Goal: Communication & Community: Participate in discussion

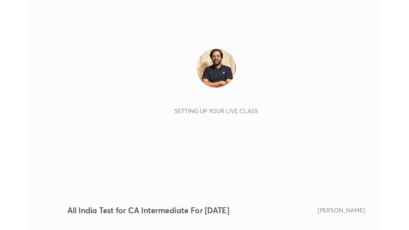
scroll to position [91, 170]
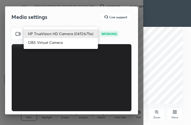
click at [86, 35] on body "1 2 3 4 5 6 7 C X Z C X Z E E Erase all H H All India Test for CA Intermediate …" at bounding box center [95, 62] width 191 height 125
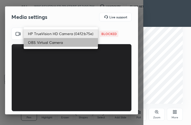
click at [75, 42] on li "OBS Virtual Camera" at bounding box center [61, 42] width 74 height 9
type input "7b55ffe60f1563616f797771a30b93f206bf91a89eebf3d8b49be5b950c65b71"
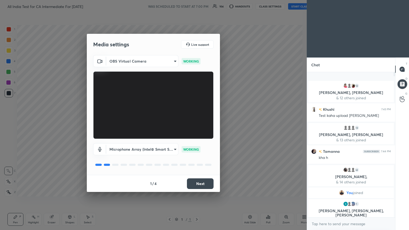
scroll to position [26455, 26365]
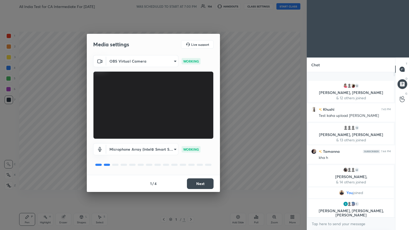
click at [191, 125] on button "Next" at bounding box center [200, 184] width 27 height 11
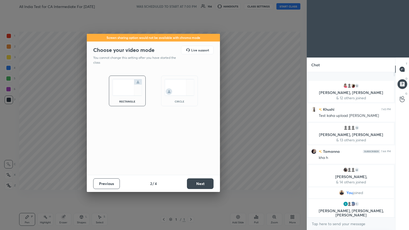
click at [191, 125] on button "Next" at bounding box center [200, 184] width 27 height 11
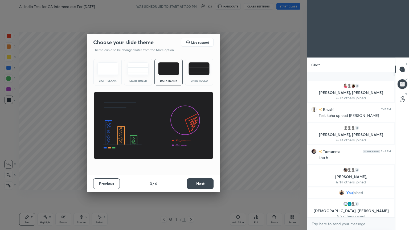
click at [191, 125] on button "Next" at bounding box center [200, 184] width 27 height 11
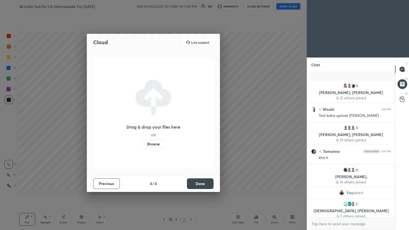
click at [191, 125] on button "Done" at bounding box center [200, 184] width 27 height 11
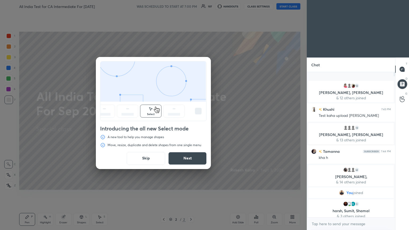
click at [141, 125] on button "Skip" at bounding box center [146, 158] width 38 height 13
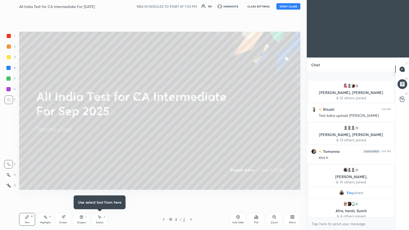
click at [191, 3] on button "START CLASS" at bounding box center [289, 6] width 24 height 6
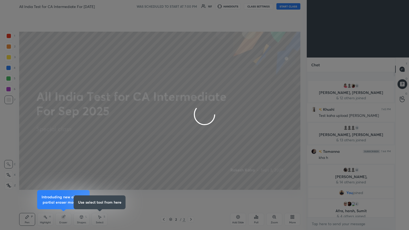
type textarea "x"
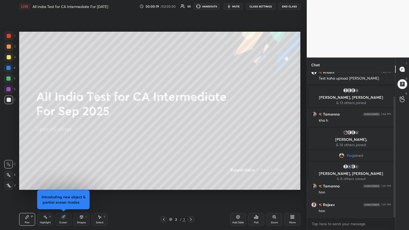
drag, startPoint x: 394, startPoint y: 143, endPoint x: 399, endPoint y: 194, distance: 51.3
click at [191, 125] on div "Chat 12 [PERSON_NAME], [PERSON_NAME] & 12 others joined Khushi 7:43 PM Test kah…" at bounding box center [358, 144] width 102 height 173
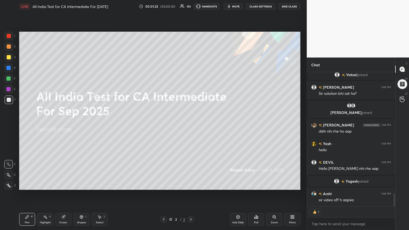
scroll to position [1265, 0]
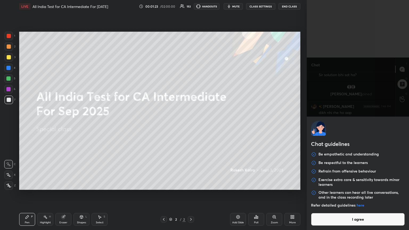
click at [191, 125] on body "1 2 3 4 5 6 7 C X Z C X Z E E Erase all H H LIVE All India Test for CA Intermed…" at bounding box center [204, 115] width 409 height 230
click at [191, 125] on button "I agree" at bounding box center [358, 219] width 94 height 13
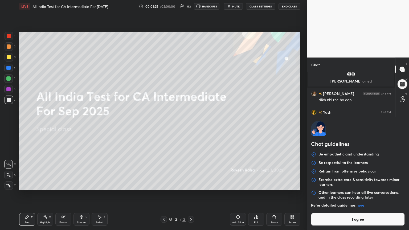
type textarea "x"
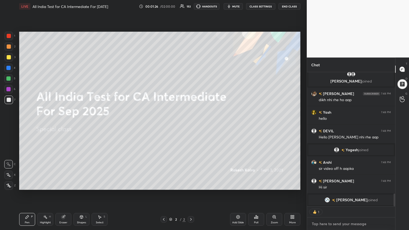
paste textarea "[URL][DOMAIN_NAME]"
type textarea "[URL][DOMAIN_NAME]"
type textarea "x"
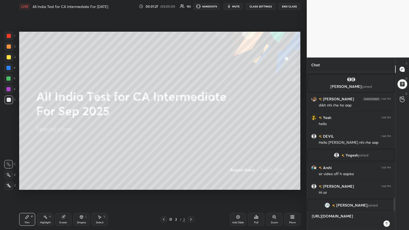
scroll to position [1273, 0]
type textarea "[URL][DOMAIN_NAME]"
type textarea "x"
click at [191, 125] on icon at bounding box center [387, 224] width 4 height 4
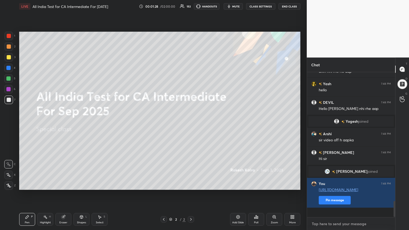
scroll to position [0, 0]
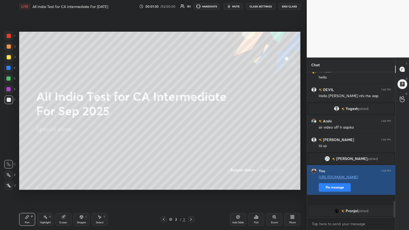
type textarea "x"
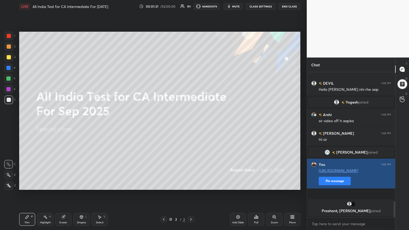
click at [191, 125] on div "[PERSON_NAME] 7:48 PM dikh nhi rhe ho aap Yash 7:48 PM hello DEVIL 7:48 PM Hell…" at bounding box center [351, 144] width 88 height 145
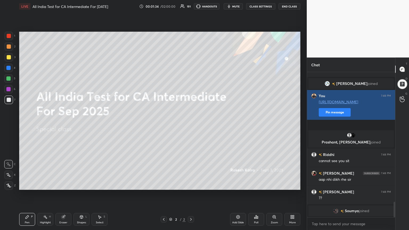
click at [191, 117] on button "Pin message" at bounding box center [335, 112] width 32 height 9
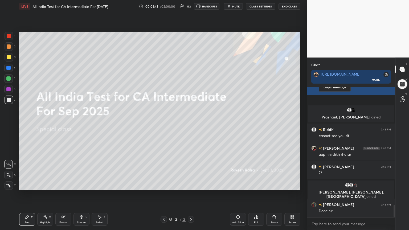
scroll to position [1249, 0]
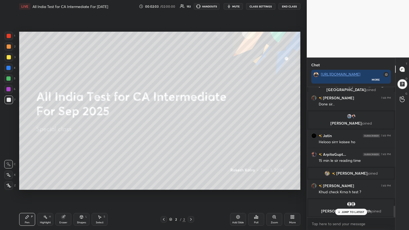
click at [191, 6] on button "CLASS SETTINGS" at bounding box center [260, 6] width 29 height 6
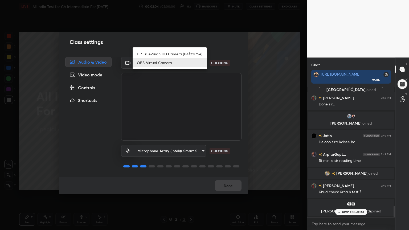
click at [181, 60] on body "1 2 3 4 5 6 7 C X Z C X Z E E Erase all H H LIVE All [GEOGRAPHIC_DATA] Test for…" at bounding box center [204, 115] width 409 height 230
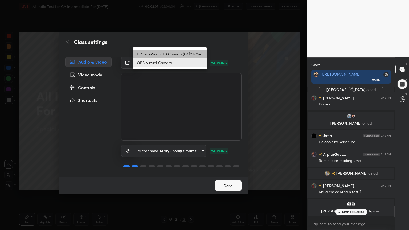
click at [172, 53] on li "HP TrueVision HD Camera (04f2:b75e)" at bounding box center [170, 54] width 74 height 9
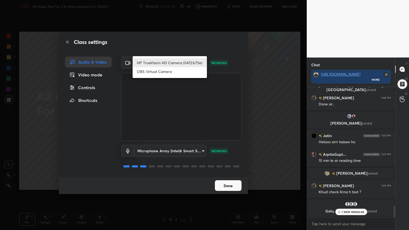
click at [191, 63] on body "1 2 3 4 5 6 7 C X Z C X Z E E Erase all H H LIVE All India Test for CA Intermed…" at bounding box center [204, 115] width 409 height 230
click at [180, 71] on li "OBS Virtual Camera" at bounding box center [170, 71] width 74 height 9
type input "7b55ffe60f1563616f797771a30b93f206bf91a89eebf3d8b49be5b950c65b71"
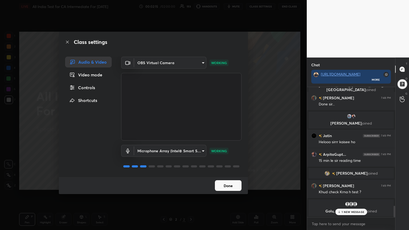
click at [191, 125] on button "Done" at bounding box center [228, 185] width 27 height 11
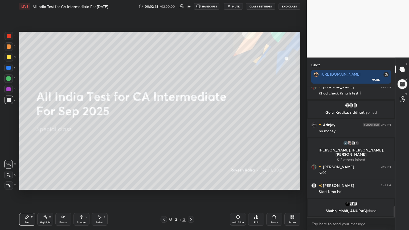
scroll to position [1428, 0]
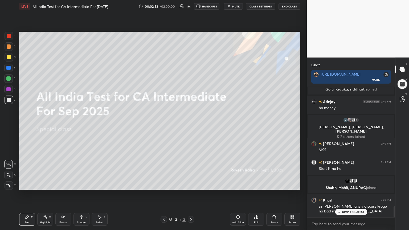
click at [191, 125] on div "JUMP TO LATEST" at bounding box center [351, 212] width 32 height 6
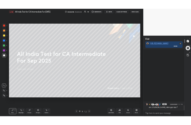
scroll to position [26455, 26365]
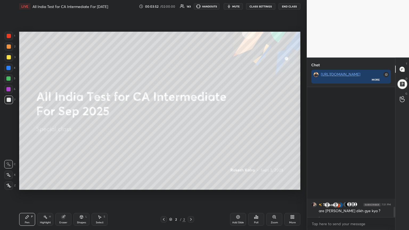
click at [191, 125] on icon at bounding box center [293, 216] width 1 height 1
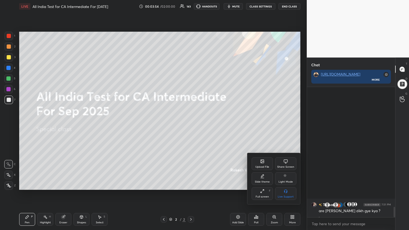
click at [191, 125] on div "Upload File" at bounding box center [263, 167] width 14 height 3
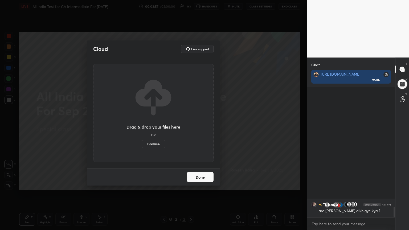
click at [152, 125] on label "Browse" at bounding box center [154, 144] width 24 height 9
click at [142, 125] on input "Browse" at bounding box center [142, 144] width 0 height 9
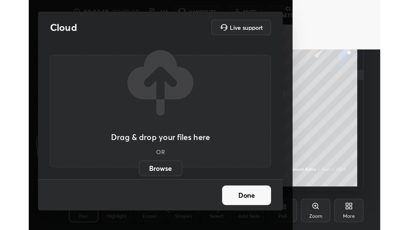
scroll to position [91, 170]
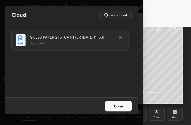
click at [125, 107] on button "Done" at bounding box center [118, 106] width 27 height 11
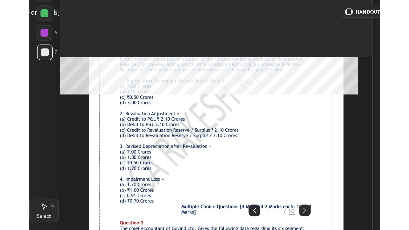
scroll to position [26455, 26265]
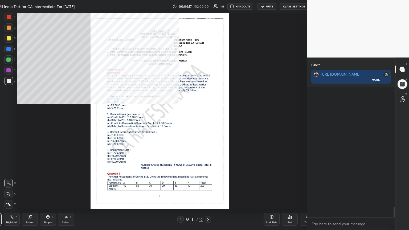
type textarea "x"
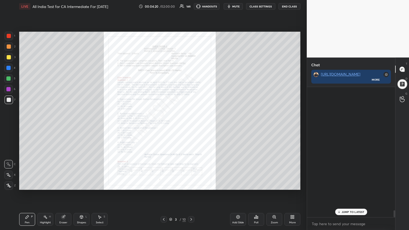
scroll to position [2324, 0]
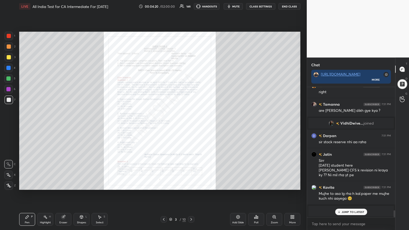
click at [191, 125] on div "Zoom" at bounding box center [275, 219] width 16 height 13
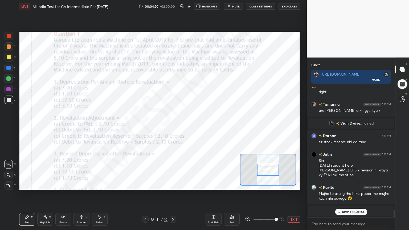
click at [191, 125] on span at bounding box center [276, 219] width 3 height 3
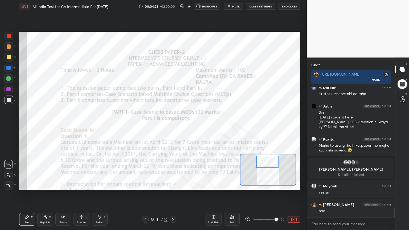
scroll to position [1776, 0]
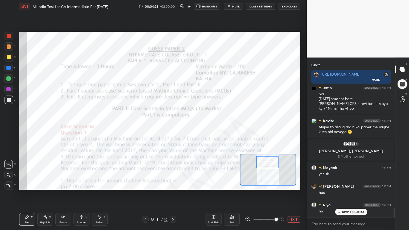
drag, startPoint x: 265, startPoint y: 172, endPoint x: 264, endPoint y: 164, distance: 7.5
click at [191, 125] on div at bounding box center [268, 162] width 22 height 12
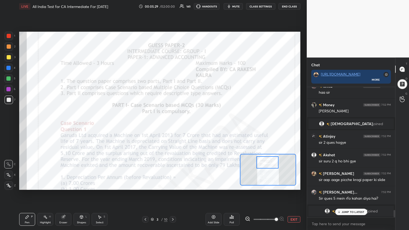
scroll to position [2230, 0]
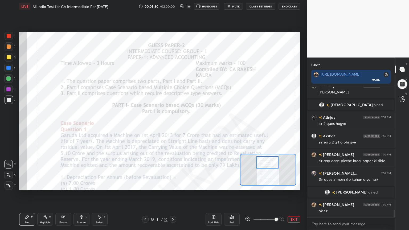
click at [191, 125] on div "Poll" at bounding box center [232, 219] width 16 height 13
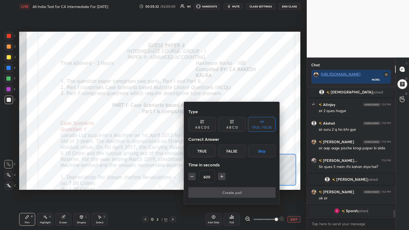
scroll to position [2249, 0]
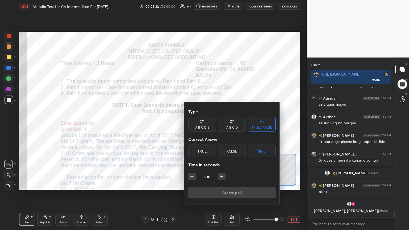
click at [191, 125] on icon "button" at bounding box center [221, 176] width 5 height 5
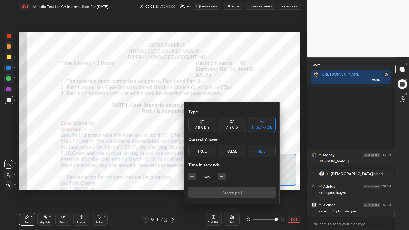
click at [191, 125] on icon "button" at bounding box center [221, 176] width 5 height 5
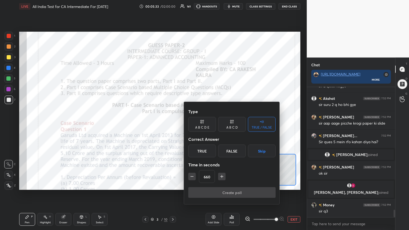
click at [191, 125] on icon "button" at bounding box center [221, 176] width 5 height 5
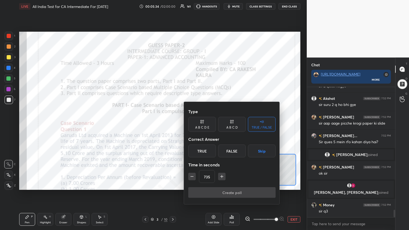
click at [191, 125] on icon "button" at bounding box center [221, 176] width 5 height 5
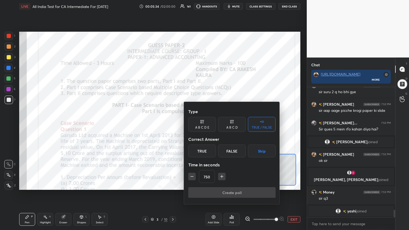
click at [191, 125] on icon "button" at bounding box center [221, 176] width 5 height 5
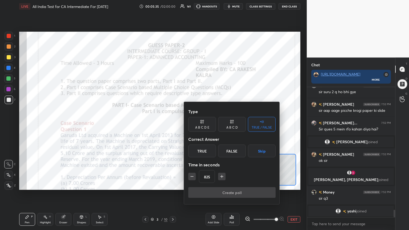
click at [191, 125] on icon "button" at bounding box center [221, 176] width 5 height 5
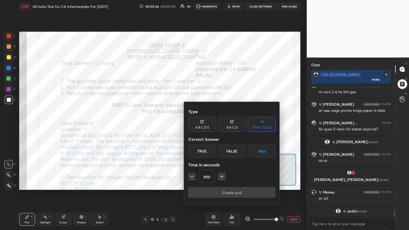
click at [191, 125] on icon "button" at bounding box center [221, 176] width 5 height 5
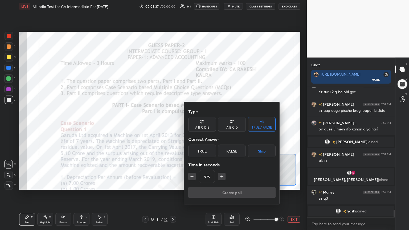
click at [191, 125] on icon "button" at bounding box center [221, 176] width 5 height 5
click at [191, 125] on div "1005" at bounding box center [231, 176] width 87 height 13
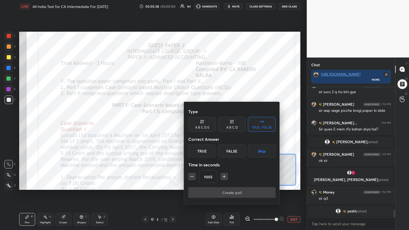
scroll to position [2166, 0]
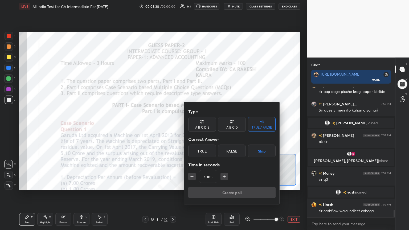
drag, startPoint x: 220, startPoint y: 175, endPoint x: 225, endPoint y: 175, distance: 5.4
click at [191, 125] on div "1005" at bounding box center [231, 176] width 87 height 13
click at [191, 125] on icon "button" at bounding box center [224, 176] width 5 height 5
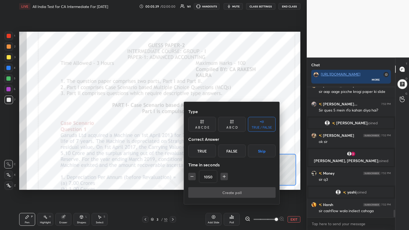
click at [191, 125] on icon "button" at bounding box center [224, 176] width 5 height 5
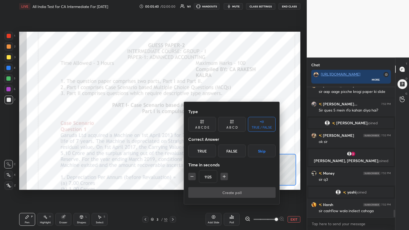
click at [191, 125] on icon "button" at bounding box center [224, 176] width 5 height 5
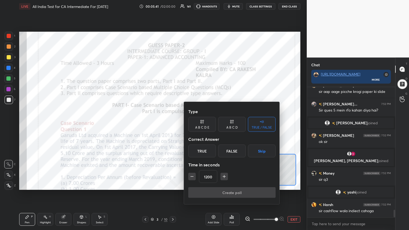
click at [191, 125] on icon "button" at bounding box center [224, 176] width 5 height 5
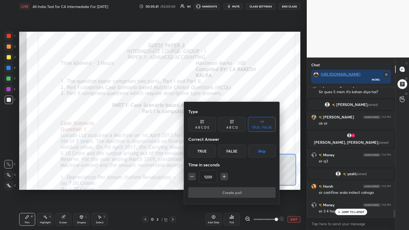
click at [191, 125] on icon "button" at bounding box center [224, 176] width 5 height 5
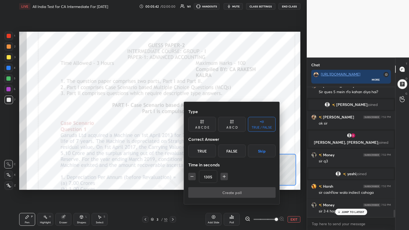
click at [191, 125] on icon "button" at bounding box center [224, 176] width 5 height 5
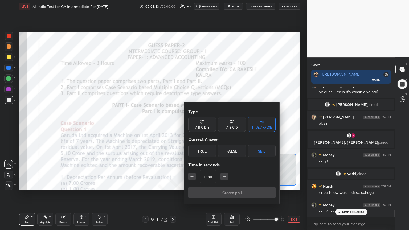
click at [191, 125] on icon "button" at bounding box center [224, 176] width 5 height 5
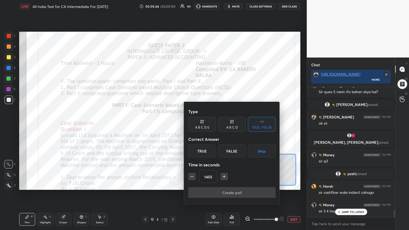
click at [191, 125] on icon "button" at bounding box center [224, 176] width 5 height 5
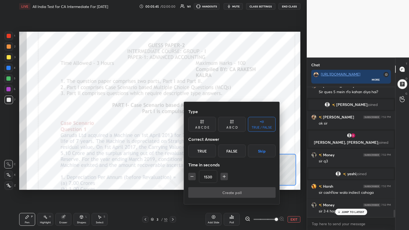
click at [191, 125] on icon "button" at bounding box center [224, 176] width 5 height 5
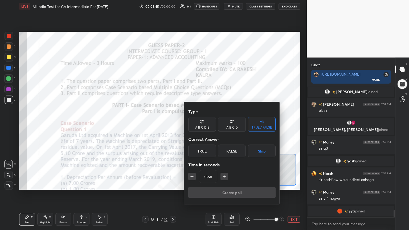
click at [191, 125] on icon "button" at bounding box center [224, 176] width 5 height 5
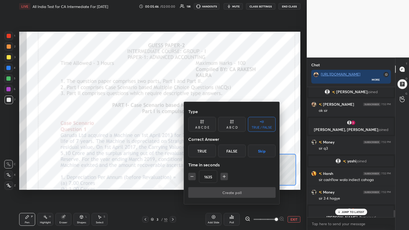
scroll to position [2203, 0]
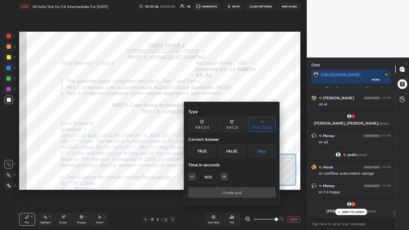
click at [191, 125] on icon "button" at bounding box center [224, 176] width 5 height 5
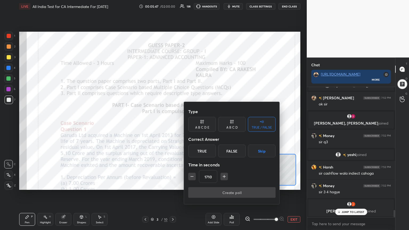
click at [191, 125] on icon "button" at bounding box center [224, 176] width 5 height 5
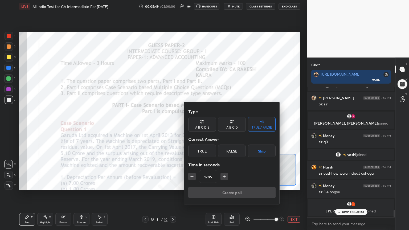
click at [191, 125] on icon "button" at bounding box center [224, 176] width 5 height 5
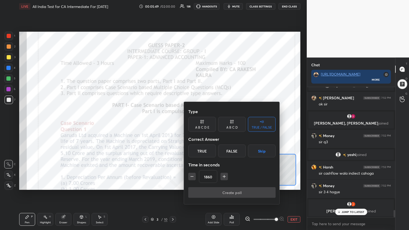
click at [191, 125] on icon "button" at bounding box center [224, 176] width 5 height 5
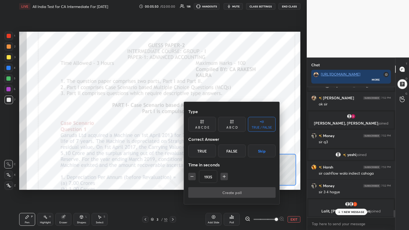
click at [191, 125] on icon "button" at bounding box center [224, 176] width 5 height 5
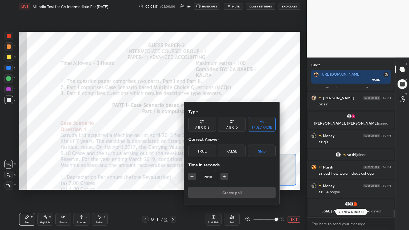
click at [191, 125] on icon "button" at bounding box center [224, 176] width 5 height 5
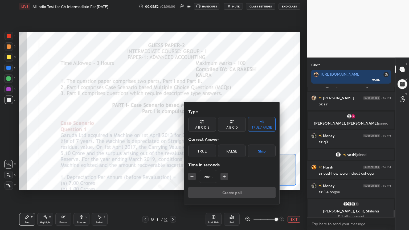
click at [191, 125] on icon "button" at bounding box center [224, 176] width 5 height 5
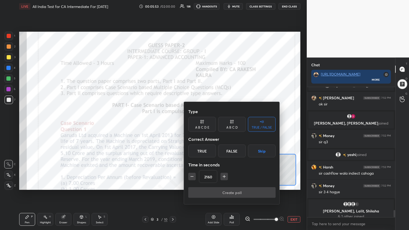
click at [191, 125] on icon "button" at bounding box center [224, 176] width 5 height 5
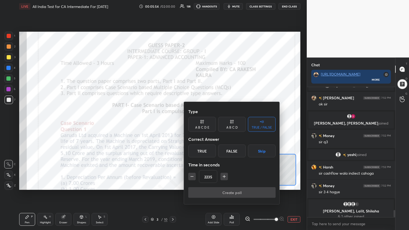
click at [191, 125] on icon "button" at bounding box center [224, 176] width 5 height 5
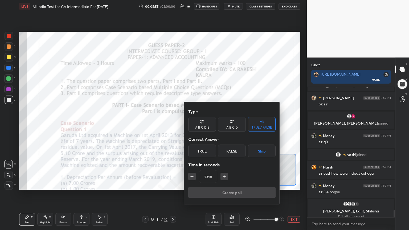
click at [191, 125] on icon "button" at bounding box center [224, 176] width 5 height 5
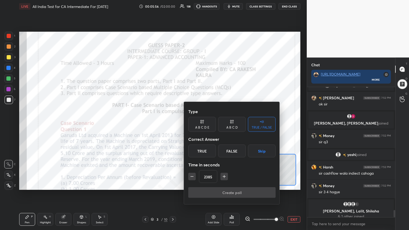
click at [191, 125] on icon "button" at bounding box center [224, 176] width 5 height 5
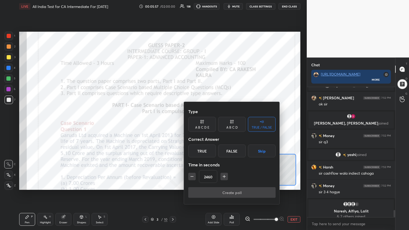
click at [191, 125] on icon "button" at bounding box center [224, 176] width 5 height 5
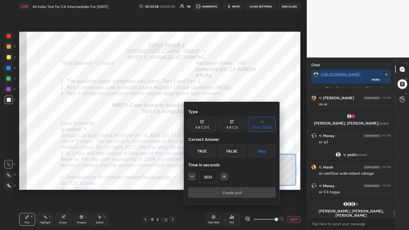
click at [191, 125] on icon "button" at bounding box center [224, 176] width 5 height 5
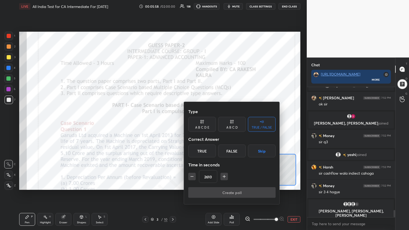
click at [191, 125] on icon "button" at bounding box center [224, 176] width 5 height 5
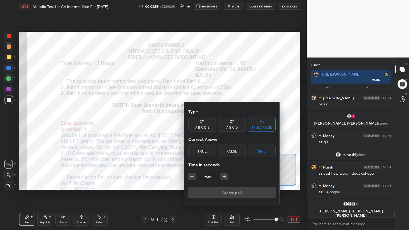
click at [191, 125] on icon "button" at bounding box center [224, 176] width 5 height 5
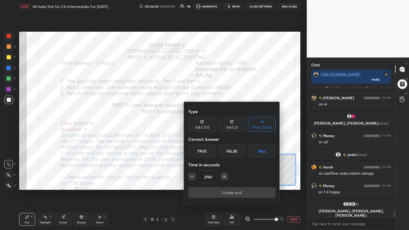
click at [191, 125] on icon "button" at bounding box center [224, 176] width 5 height 5
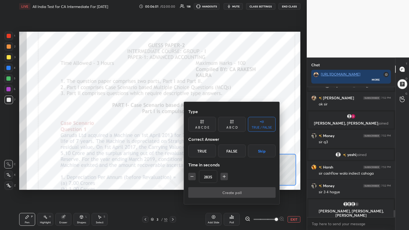
click at [191, 125] on icon "button" at bounding box center [224, 176] width 5 height 5
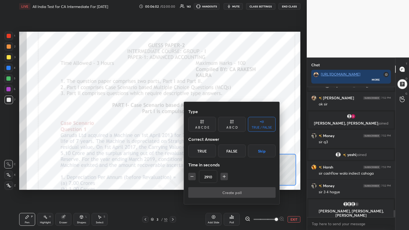
click at [191, 125] on icon "button" at bounding box center [224, 176] width 5 height 5
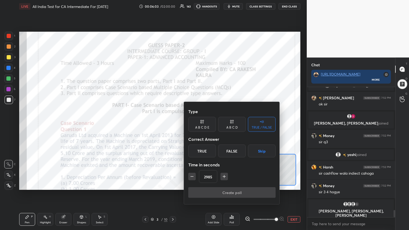
click at [191, 125] on icon "button" at bounding box center [224, 176] width 5 height 5
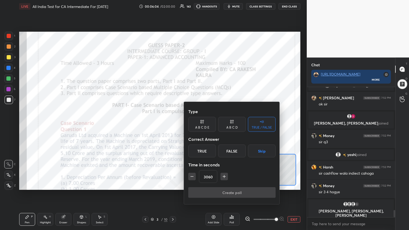
click at [191, 125] on icon "button" at bounding box center [224, 176] width 5 height 5
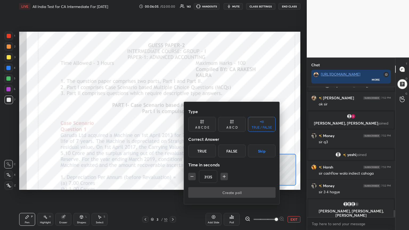
click at [191, 125] on icon "button" at bounding box center [224, 176] width 5 height 5
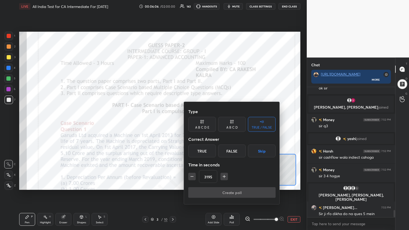
scroll to position [2206, 0]
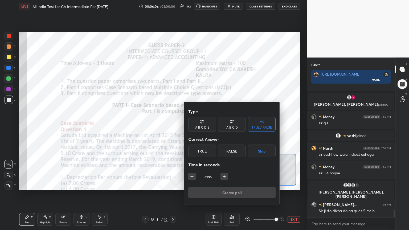
click at [191, 125] on icon "button" at bounding box center [224, 176] width 5 height 5
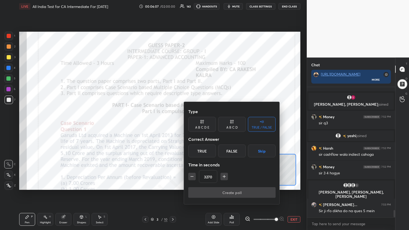
click at [191, 125] on icon "button" at bounding box center [224, 176] width 5 height 5
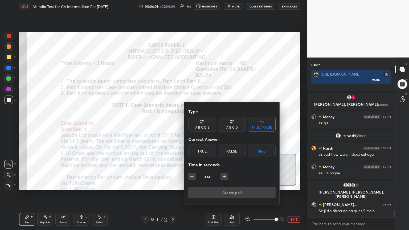
click at [191, 125] on icon "button" at bounding box center [224, 176] width 5 height 5
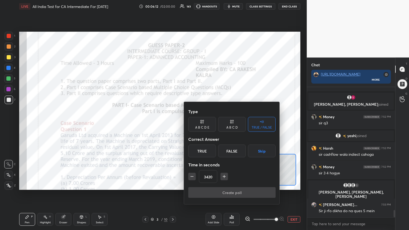
scroll to position [2223, 0]
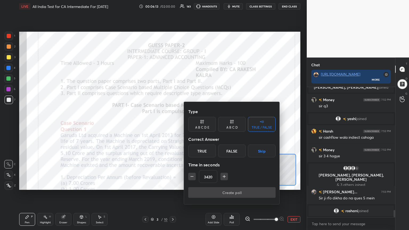
click at [191, 125] on icon "button" at bounding box center [224, 176] width 5 height 5
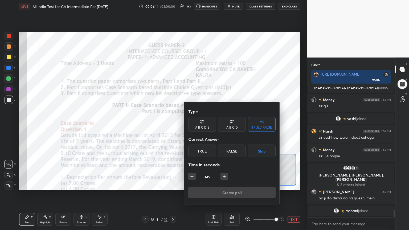
click at [191, 125] on icon "button" at bounding box center [224, 176] width 5 height 5
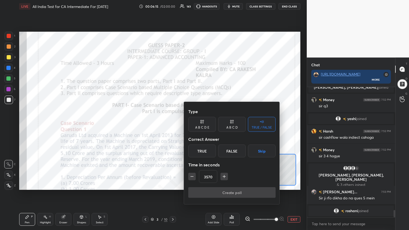
click at [191, 125] on icon "button" at bounding box center [224, 176] width 5 height 5
type input "3600"
click at [191, 125] on div "3600" at bounding box center [231, 176] width 87 height 13
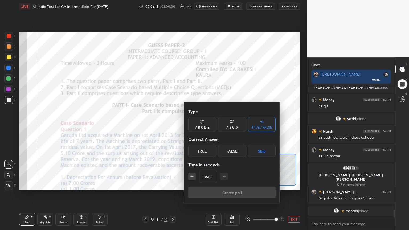
click at [191, 125] on div "3600" at bounding box center [231, 176] width 87 height 13
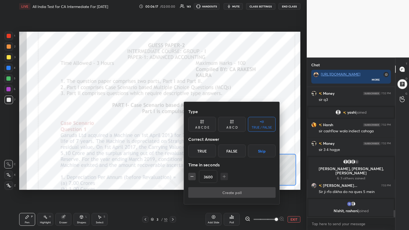
click at [191, 125] on button "Skip" at bounding box center [262, 151] width 28 height 13
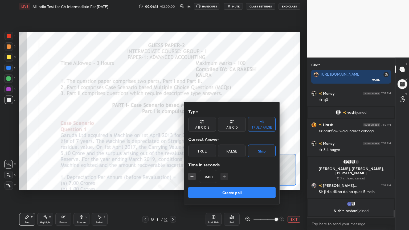
click at [191, 125] on button "Create poll" at bounding box center [231, 192] width 87 height 11
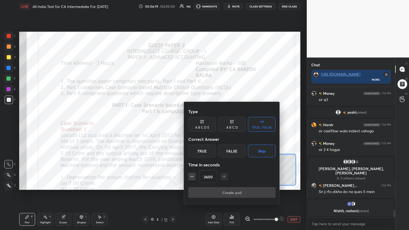
type textarea "x"
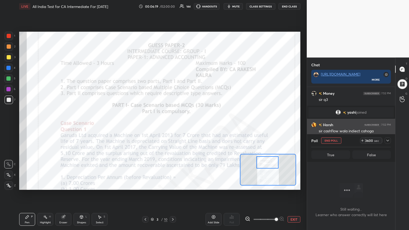
scroll to position [57, 87]
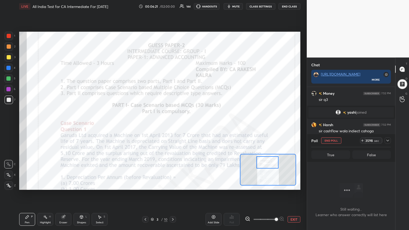
click at [191, 125] on div at bounding box center [388, 141] width 6 height 6
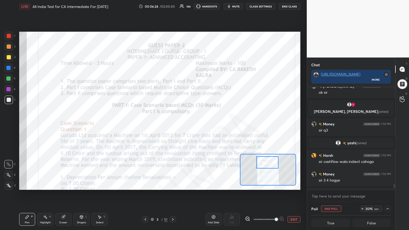
scroll to position [2258, 0]
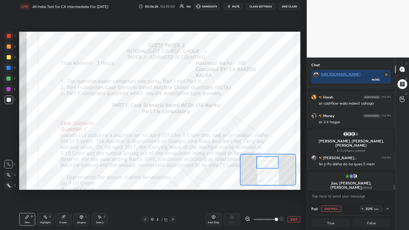
drag, startPoint x: 395, startPoint y: 186, endPoint x: 394, endPoint y: 215, distance: 29.1
click at [191, 125] on div "Chat [URL][DOMAIN_NAME] More Money 7:52 PM sir q3 [PERSON_NAME] joined Harsh 7:…" at bounding box center [351, 144] width 88 height 173
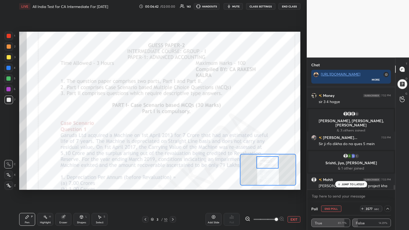
scroll to position [2264, 0]
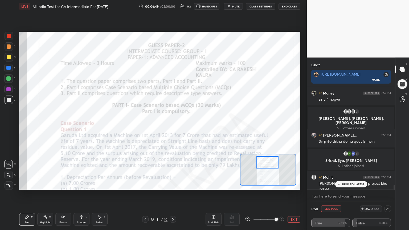
click at [191, 125] on div "JUMP TO LATEST" at bounding box center [351, 184] width 32 height 6
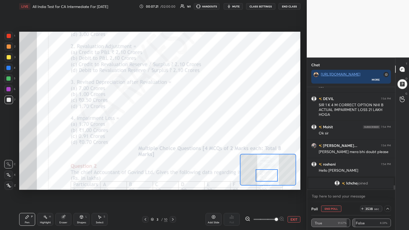
scroll to position [2387, 0]
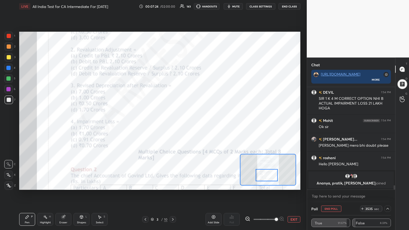
drag, startPoint x: 272, startPoint y: 164, endPoint x: 271, endPoint y: 177, distance: 12.8
click at [191, 125] on div at bounding box center [267, 175] width 22 height 12
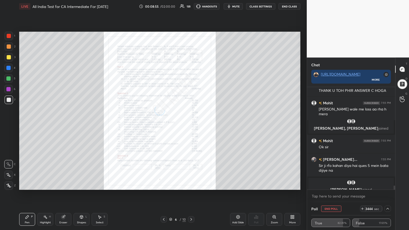
scroll to position [2505, 0]
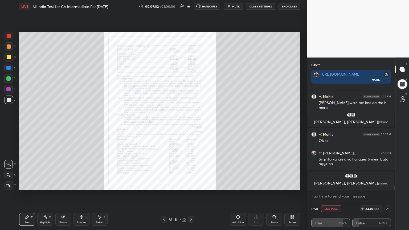
click at [191, 125] on div "Zoom" at bounding box center [275, 219] width 16 height 13
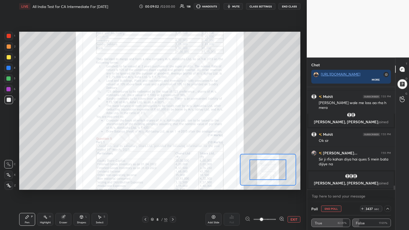
click at [191, 125] on span at bounding box center [265, 220] width 22 height 8
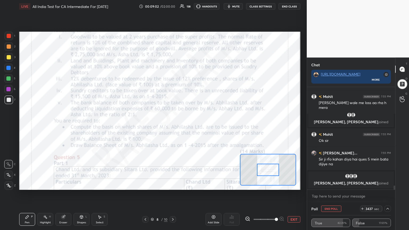
click at [191, 125] on span at bounding box center [276, 219] width 3 height 3
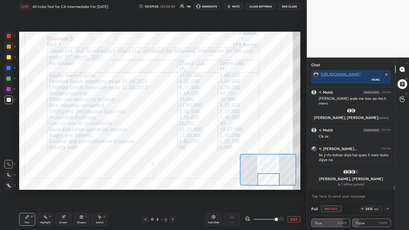
drag, startPoint x: 264, startPoint y: 168, endPoint x: 264, endPoint y: 181, distance: 12.5
click at [191, 125] on div at bounding box center [269, 179] width 22 height 12
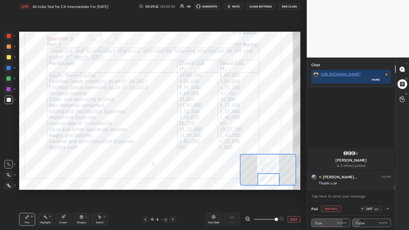
scroll to position [2512, 0]
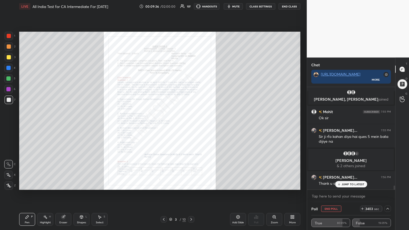
click at [191, 125] on div "Zoom" at bounding box center [275, 219] width 16 height 13
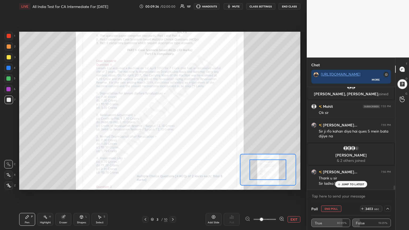
click at [191, 125] on div at bounding box center [264, 219] width 39 height 6
click at [191, 125] on icon at bounding box center [281, 218] width 5 height 5
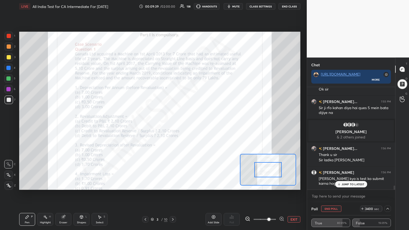
scroll to position [2553, 0]
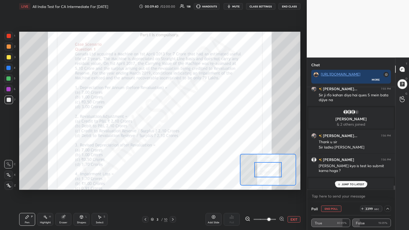
click at [191, 125] on icon at bounding box center [281, 218] width 5 height 5
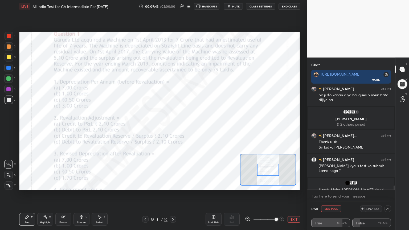
click at [191, 125] on div at bounding box center [264, 219] width 39 height 6
click at [191, 125] on icon at bounding box center [247, 218] width 5 height 5
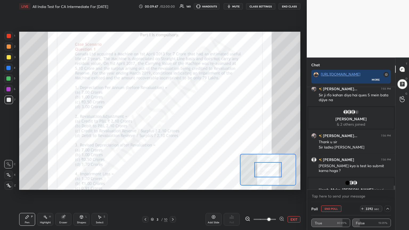
scroll to position [2572, 0]
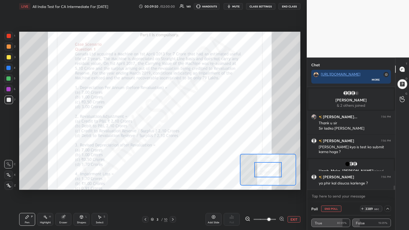
click at [191, 7] on span "mute" at bounding box center [235, 7] width 7 height 4
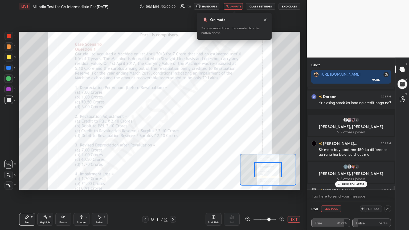
scroll to position [2632, 0]
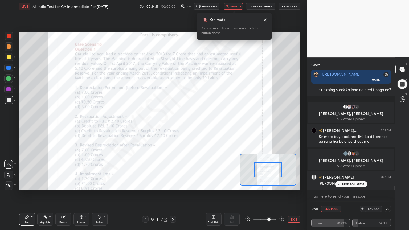
click at [191, 7] on span "unmute" at bounding box center [235, 7] width 11 height 4
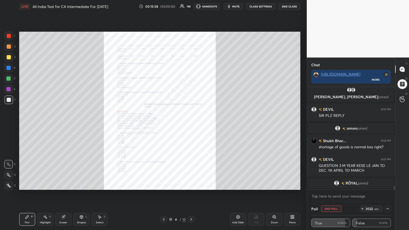
scroll to position [2816, 0]
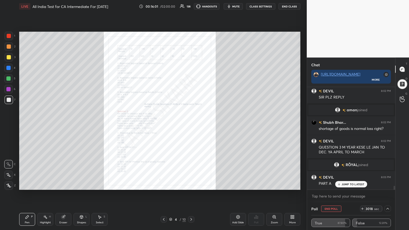
click at [191, 125] on div "Zoom" at bounding box center [275, 219] width 16 height 13
click at [191, 125] on div "Add Slide Poll Zoom More" at bounding box center [265, 220] width 70 height 30
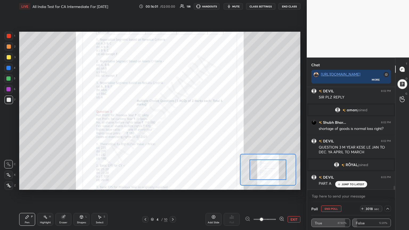
click at [191, 125] on div "Add Slide Poll EXIT" at bounding box center [253, 220] width 95 height 30
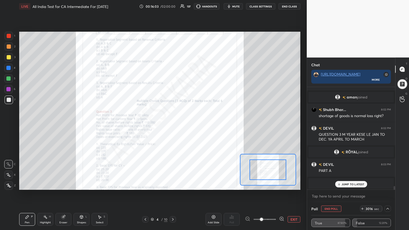
click at [191, 125] on icon at bounding box center [281, 219] width 1 height 0
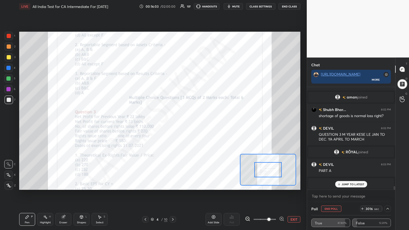
click at [191, 125] on icon at bounding box center [281, 219] width 1 height 0
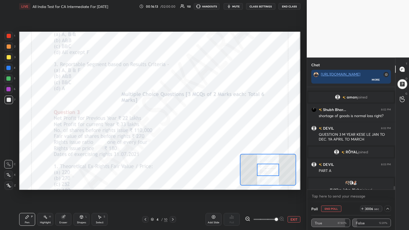
scroll to position [2848, 0]
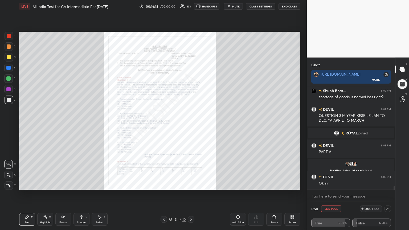
click at [191, 125] on div "Zoom" at bounding box center [275, 219] width 16 height 13
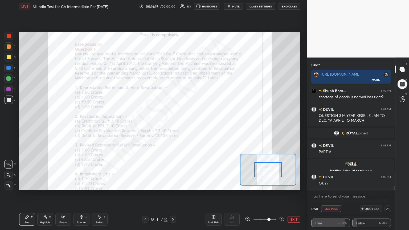
click at [191, 125] on span at bounding box center [269, 219] width 3 height 3
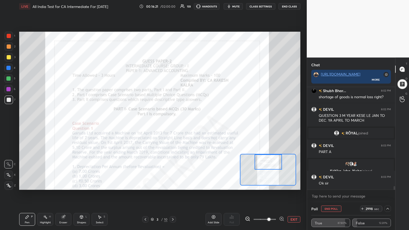
drag, startPoint x: 271, startPoint y: 169, endPoint x: 271, endPoint y: 158, distance: 11.2
click at [191, 125] on div at bounding box center [269, 162] width 28 height 15
click at [191, 7] on span "mute" at bounding box center [235, 7] width 7 height 4
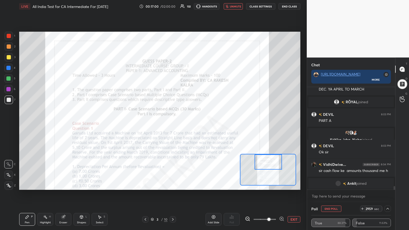
scroll to position [2898, 0]
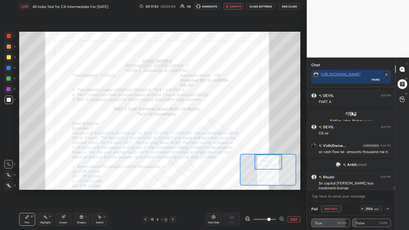
click at [191, 4] on button "unmute" at bounding box center [233, 6] width 19 height 6
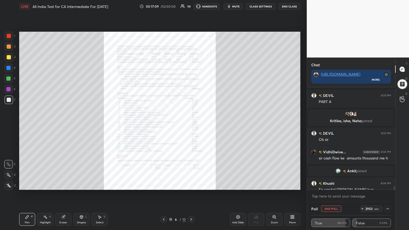
scroll to position [2917, 0]
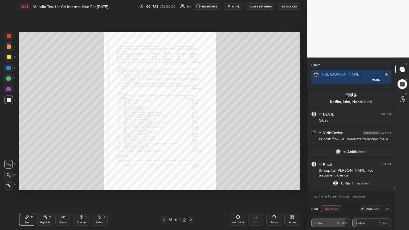
click at [191, 4] on button "mute" at bounding box center [233, 6] width 19 height 6
click at [191, 125] on icon at bounding box center [274, 217] width 4 height 4
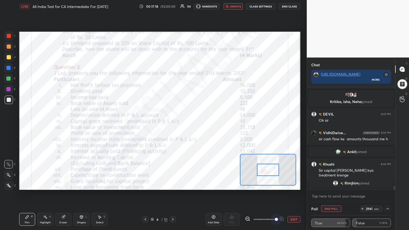
click at [191, 125] on span at bounding box center [265, 220] width 22 height 8
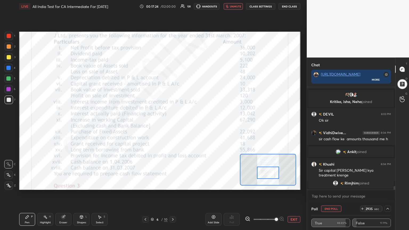
drag, startPoint x: 271, startPoint y: 168, endPoint x: 271, endPoint y: 171, distance: 2.9
click at [191, 125] on div at bounding box center [268, 173] width 22 height 12
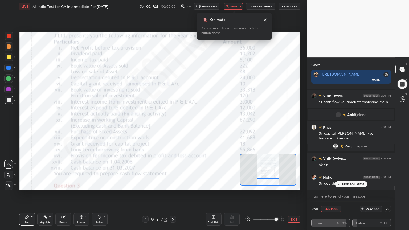
scroll to position [2917, 0]
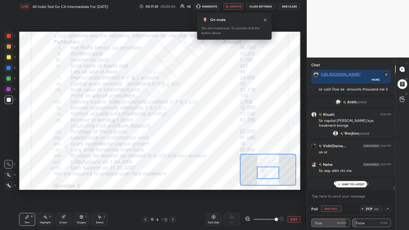
click at [191, 6] on span "unmute" at bounding box center [235, 7] width 11 height 4
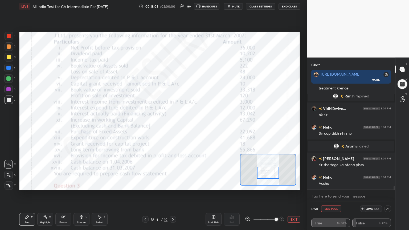
scroll to position [2967, 0]
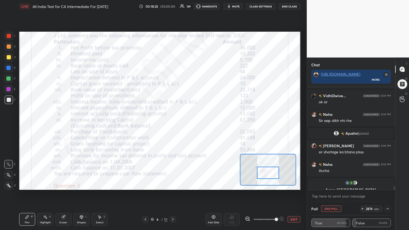
click at [191, 7] on span "mute" at bounding box center [235, 7] width 7 height 4
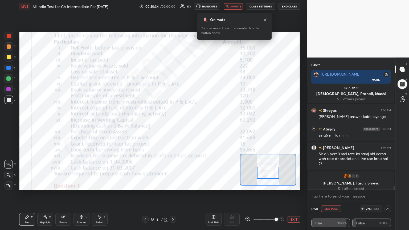
scroll to position [3030, 0]
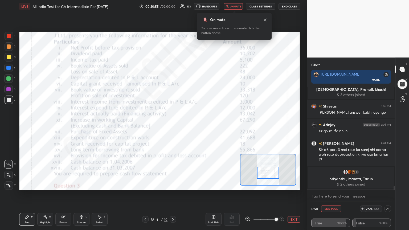
click at [191, 7] on span "unmute" at bounding box center [235, 7] width 11 height 4
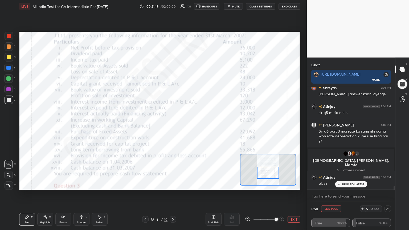
scroll to position [3041, 0]
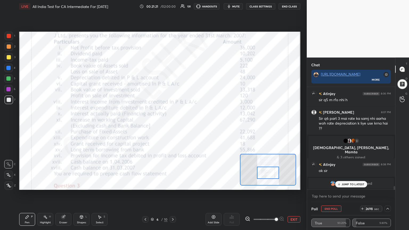
click at [191, 7] on span "mute" at bounding box center [235, 7] width 7 height 4
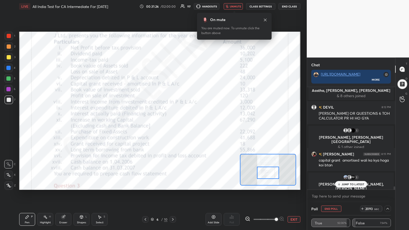
scroll to position [3195, 0]
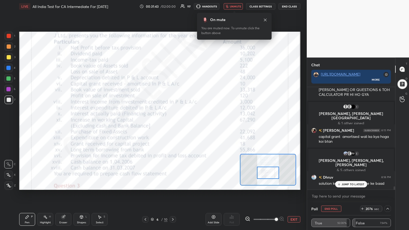
click at [191, 125] on p "JUMP TO LATEST" at bounding box center [353, 184] width 23 height 3
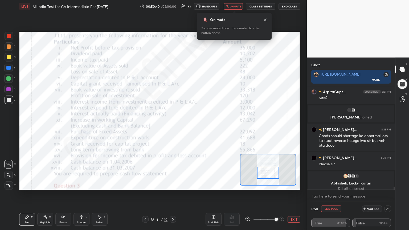
scroll to position [3389, 0]
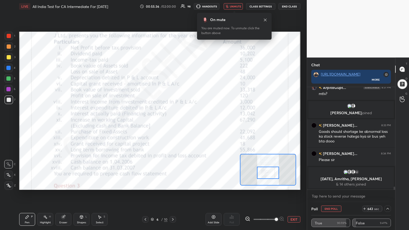
click at [191, 6] on icon "button" at bounding box center [227, 6] width 3 height 3
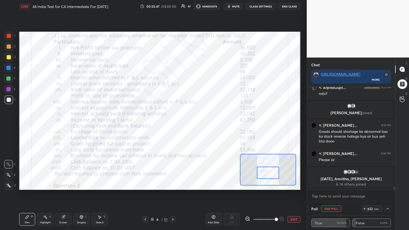
click at [191, 6] on icon "button" at bounding box center [229, 6] width 2 height 3
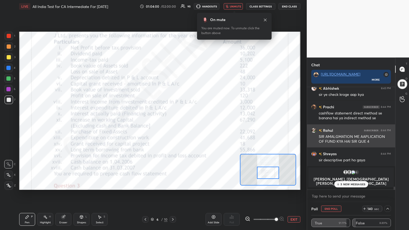
scroll to position [101, 87]
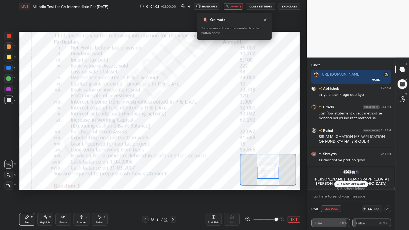
click at [191, 125] on p "5 NEW MESSAGES" at bounding box center [353, 184] width 25 height 3
click at [191, 125] on button "End Poll" at bounding box center [331, 209] width 20 height 6
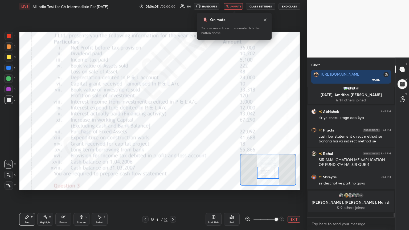
scroll to position [2, 2]
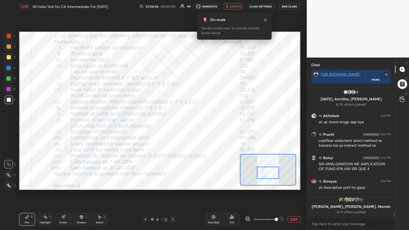
click at [191, 125] on div "Poll" at bounding box center [232, 219] width 16 height 13
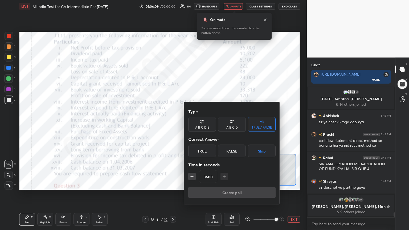
click at [191, 125] on button "Skip" at bounding box center [262, 151] width 28 height 13
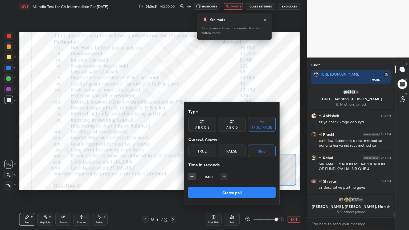
click at [191, 125] on button "Create poll" at bounding box center [231, 192] width 87 height 11
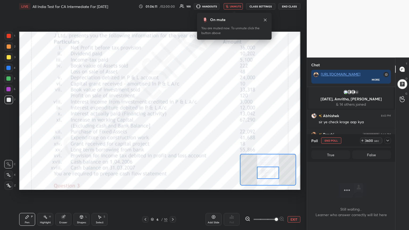
scroll to position [2, 2]
click at [191, 125] on icon at bounding box center [388, 141] width 4 height 4
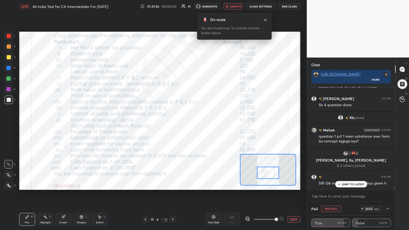
scroll to position [3567, 0]
click at [191, 125] on p "JUMP TO LATEST" at bounding box center [353, 184] width 23 height 3
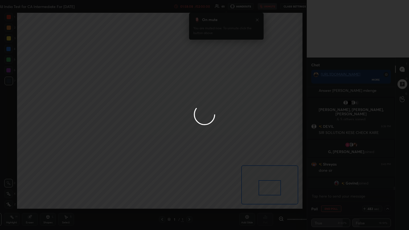
scroll to position [26455, 26278]
type textarea "x"
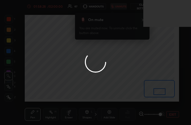
scroll to position [91, 170]
